Goal: Transaction & Acquisition: Purchase product/service

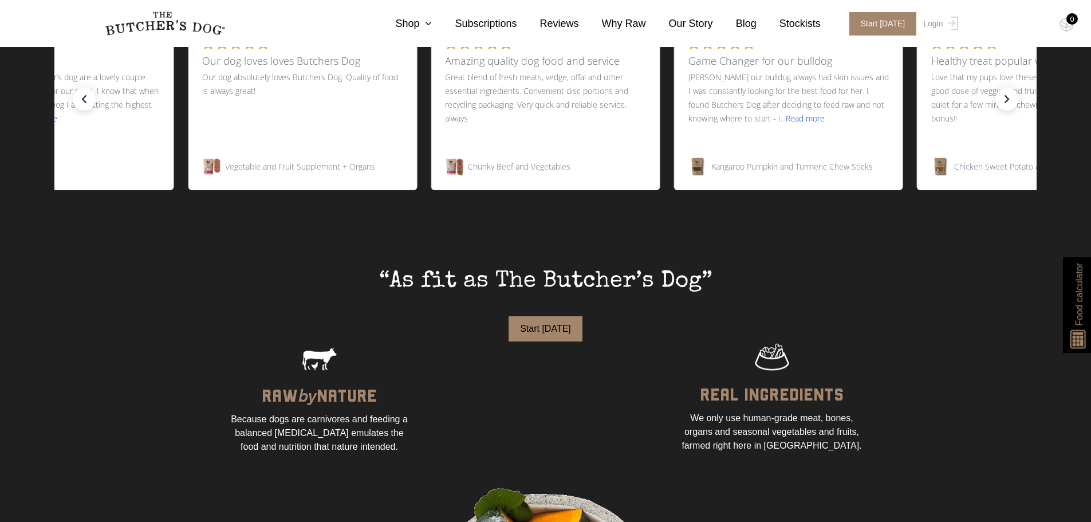
scroll to position [630, 0]
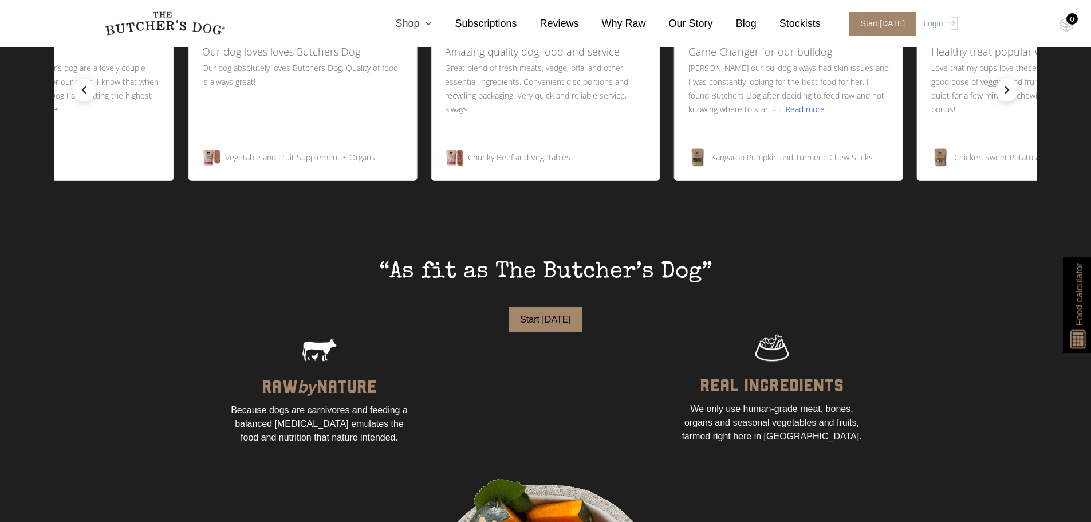
click at [432, 19] on icon at bounding box center [425, 23] width 13 height 10
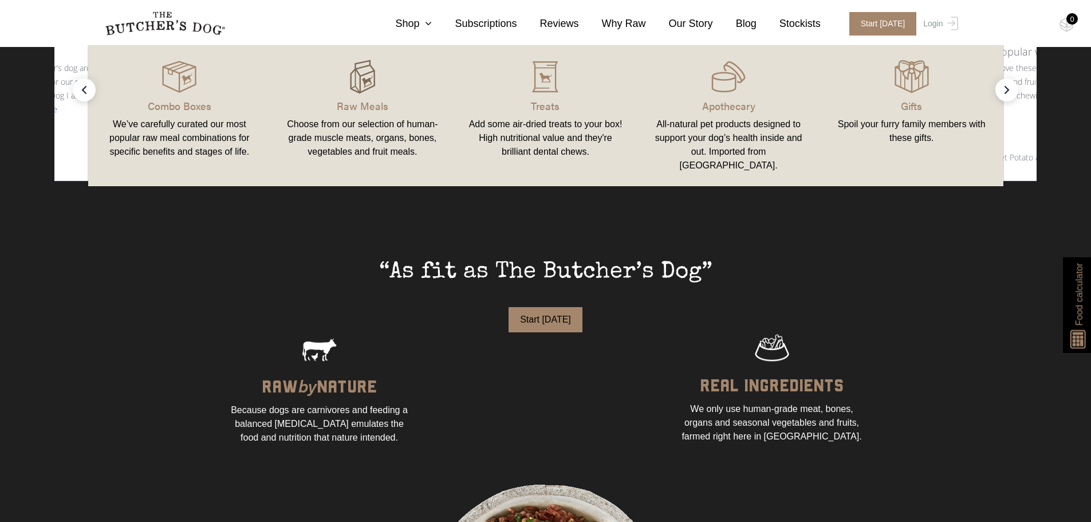
click at [352, 88] on img at bounding box center [362, 77] width 34 height 34
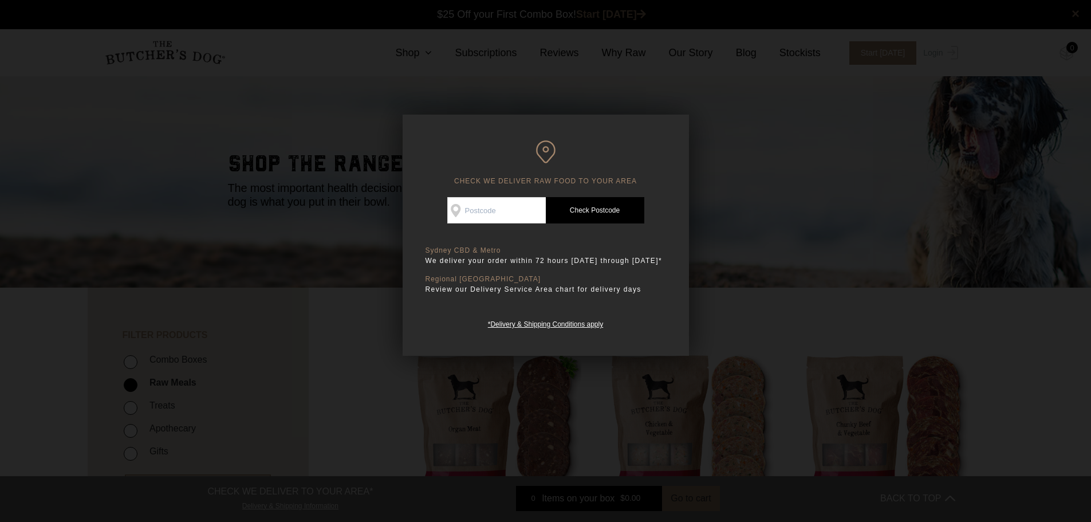
click at [506, 206] on input "Check Availability At" at bounding box center [496, 210] width 98 height 26
type input "6230"
click at [592, 210] on link "Check Postcode" at bounding box center [595, 210] width 98 height 26
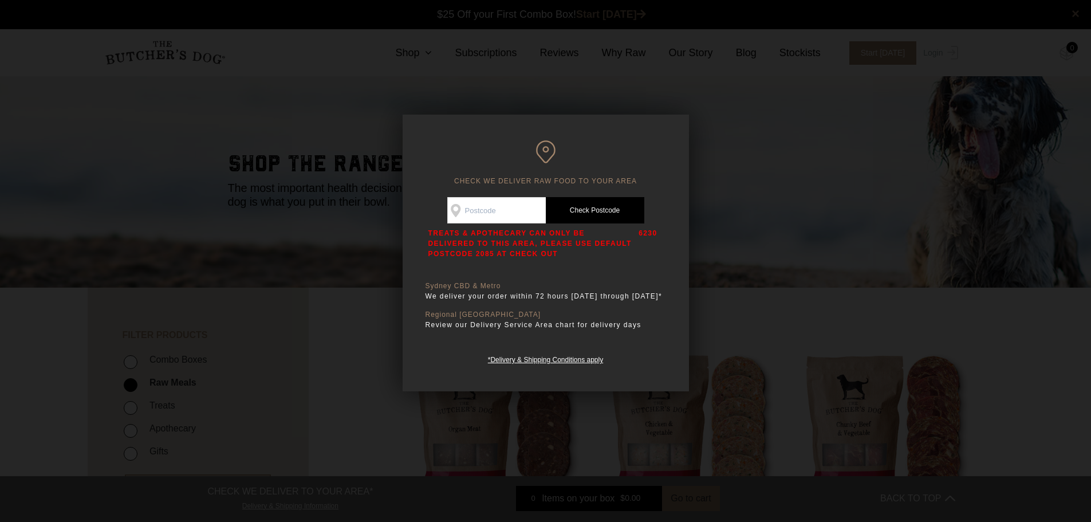
drag, startPoint x: 510, startPoint y: 215, endPoint x: 395, endPoint y: 214, distance: 114.5
click at [395, 214] on div "CHECK WE DELIVER RAW FOOD TO YOUR AREA Good news! We deliver to your area Check…" at bounding box center [545, 261] width 1091 height 522
type input "6280"
click at [618, 200] on link "Check Postcode" at bounding box center [595, 210] width 98 height 26
